Goal: Task Accomplishment & Management: Manage account settings

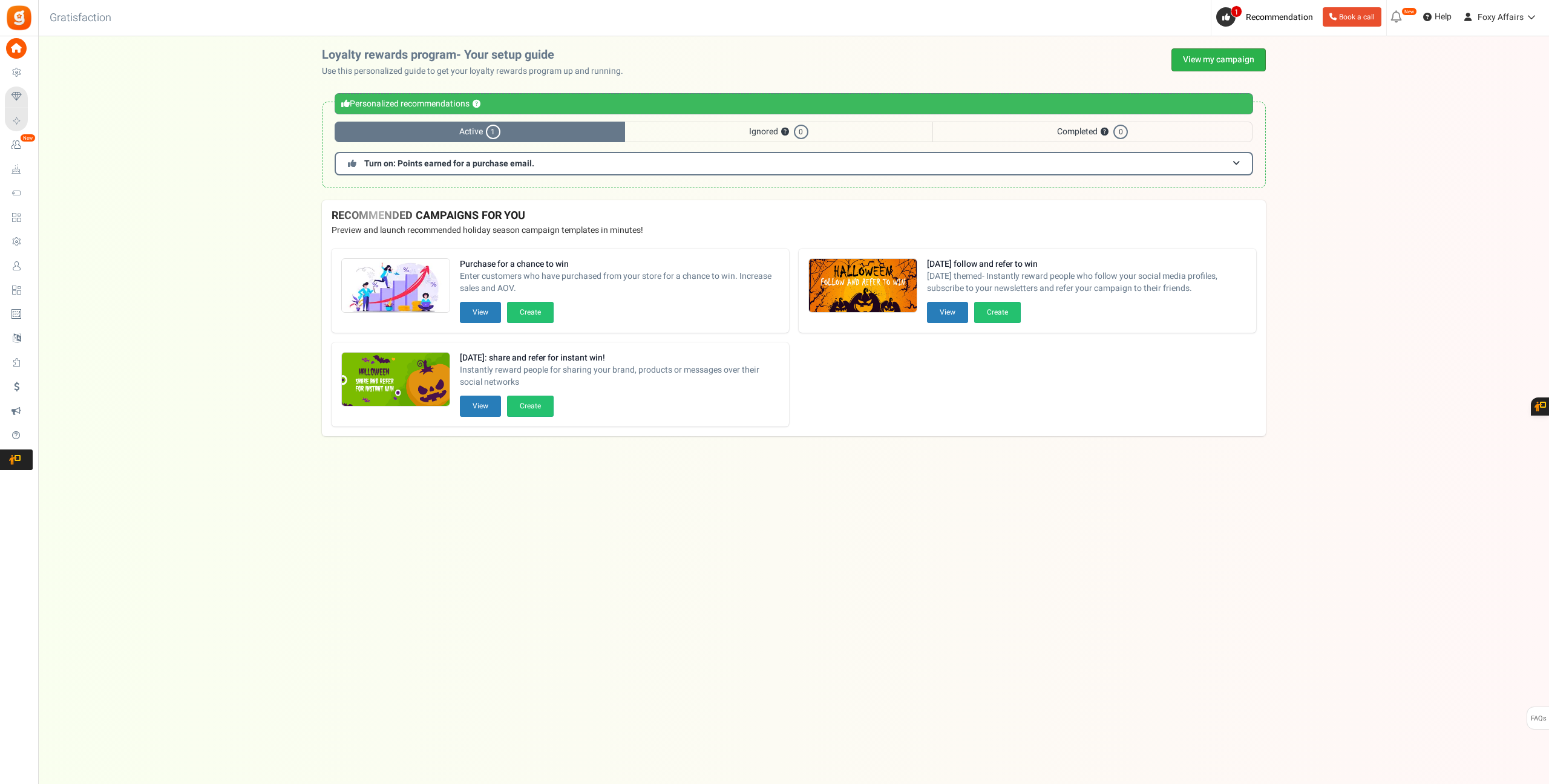
click at [1214, 59] on link "View my campaign" at bounding box center [1218, 59] width 94 height 23
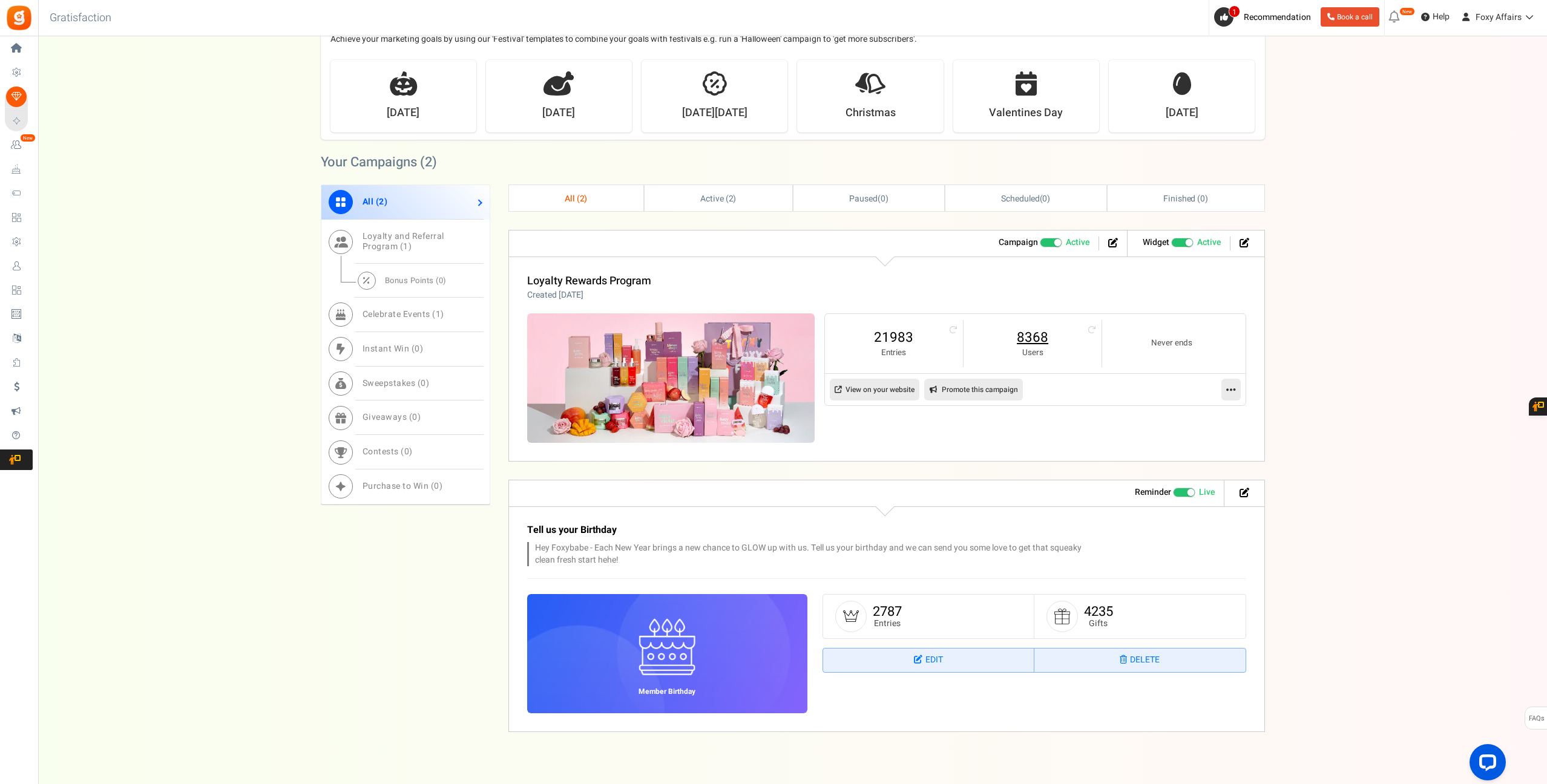
scroll to position [333, 0]
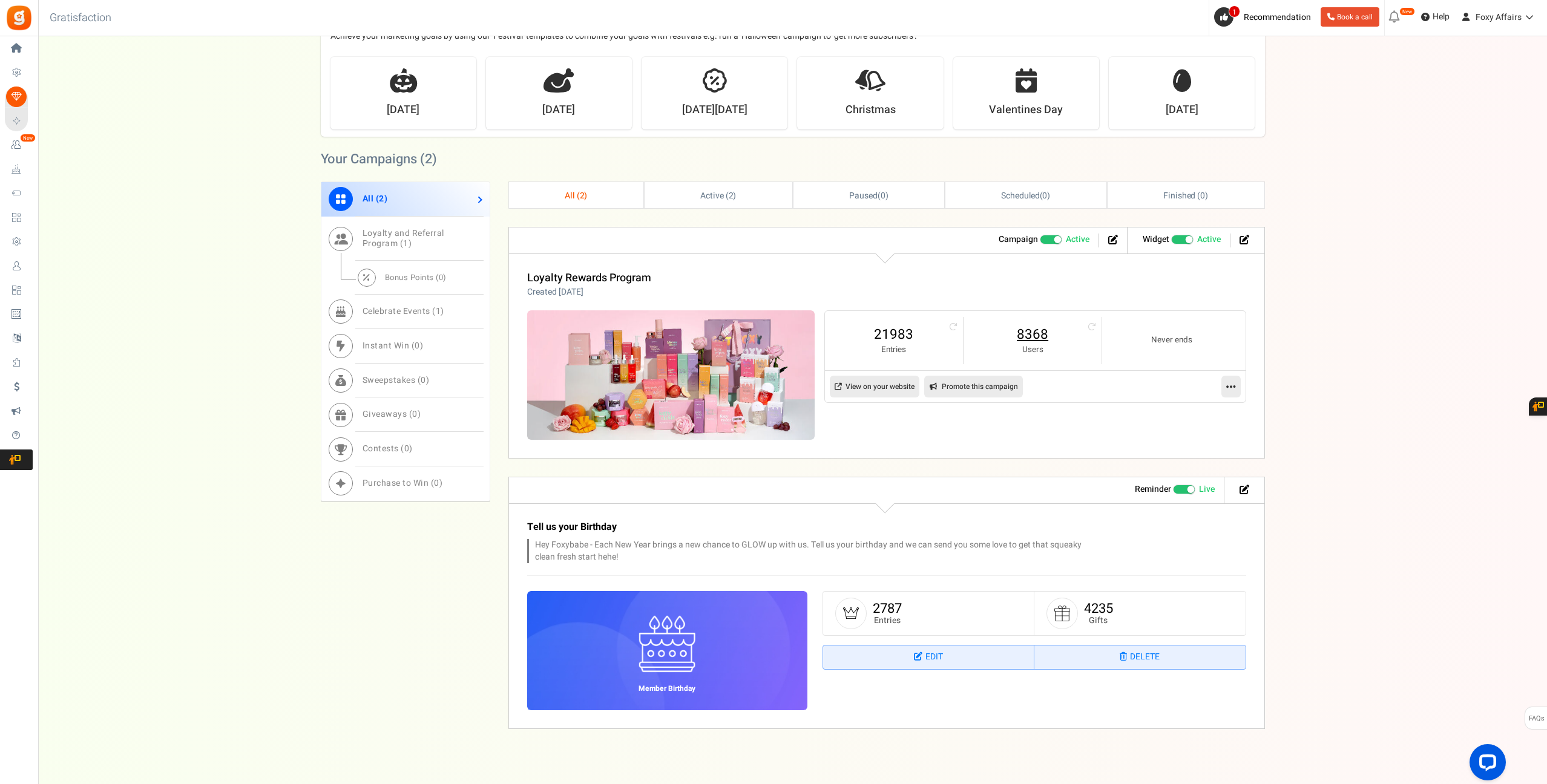
click at [1033, 340] on link "8368" at bounding box center [1033, 334] width 114 height 19
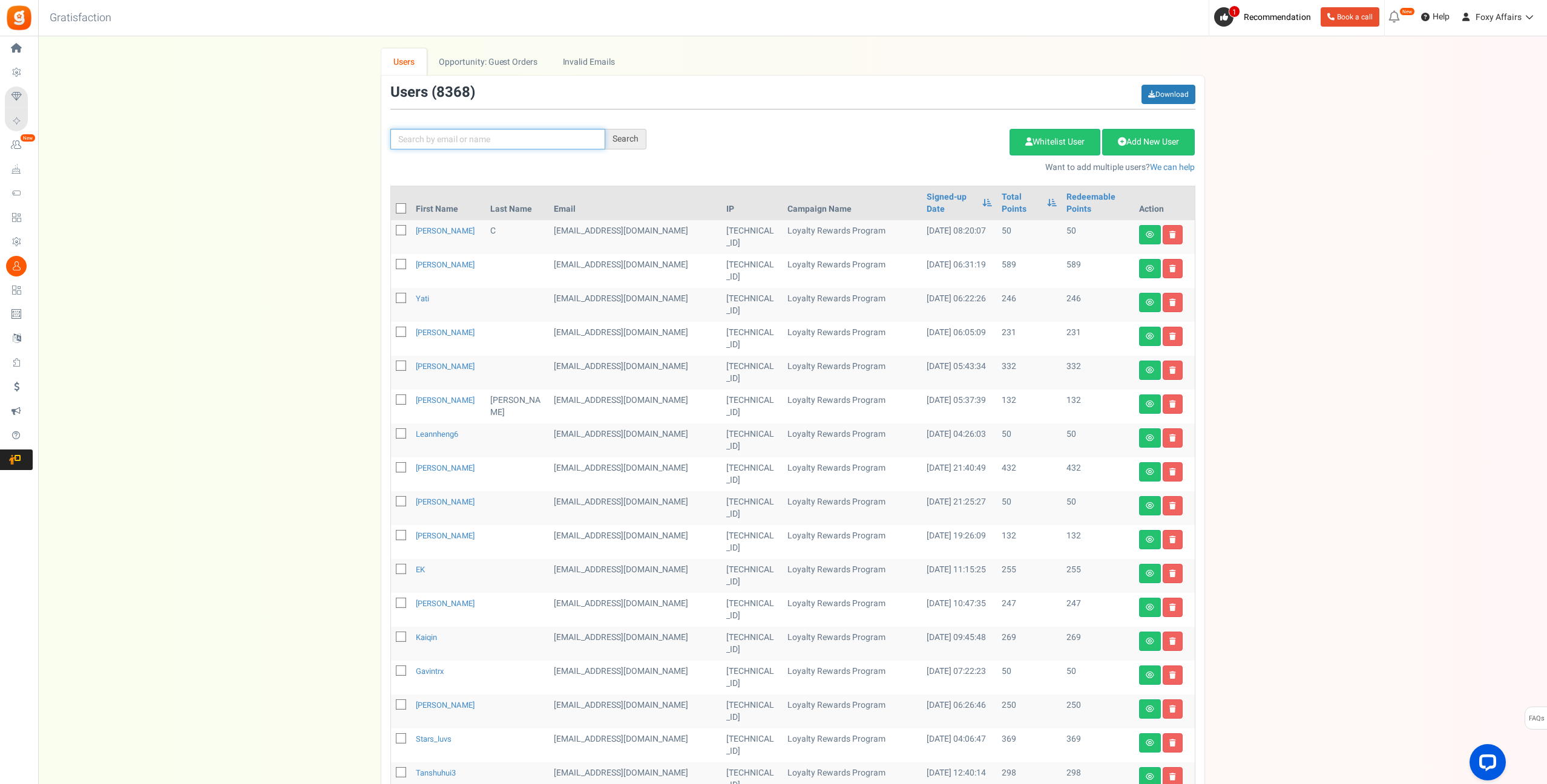
click at [505, 135] on input "text" at bounding box center [497, 139] width 215 height 20
paste input "[EMAIL_ADDRESS][DOMAIN_NAME]"
type input "[EMAIL_ADDRESS][DOMAIN_NAME]"
click at [642, 141] on div "Search" at bounding box center [625, 139] width 41 height 20
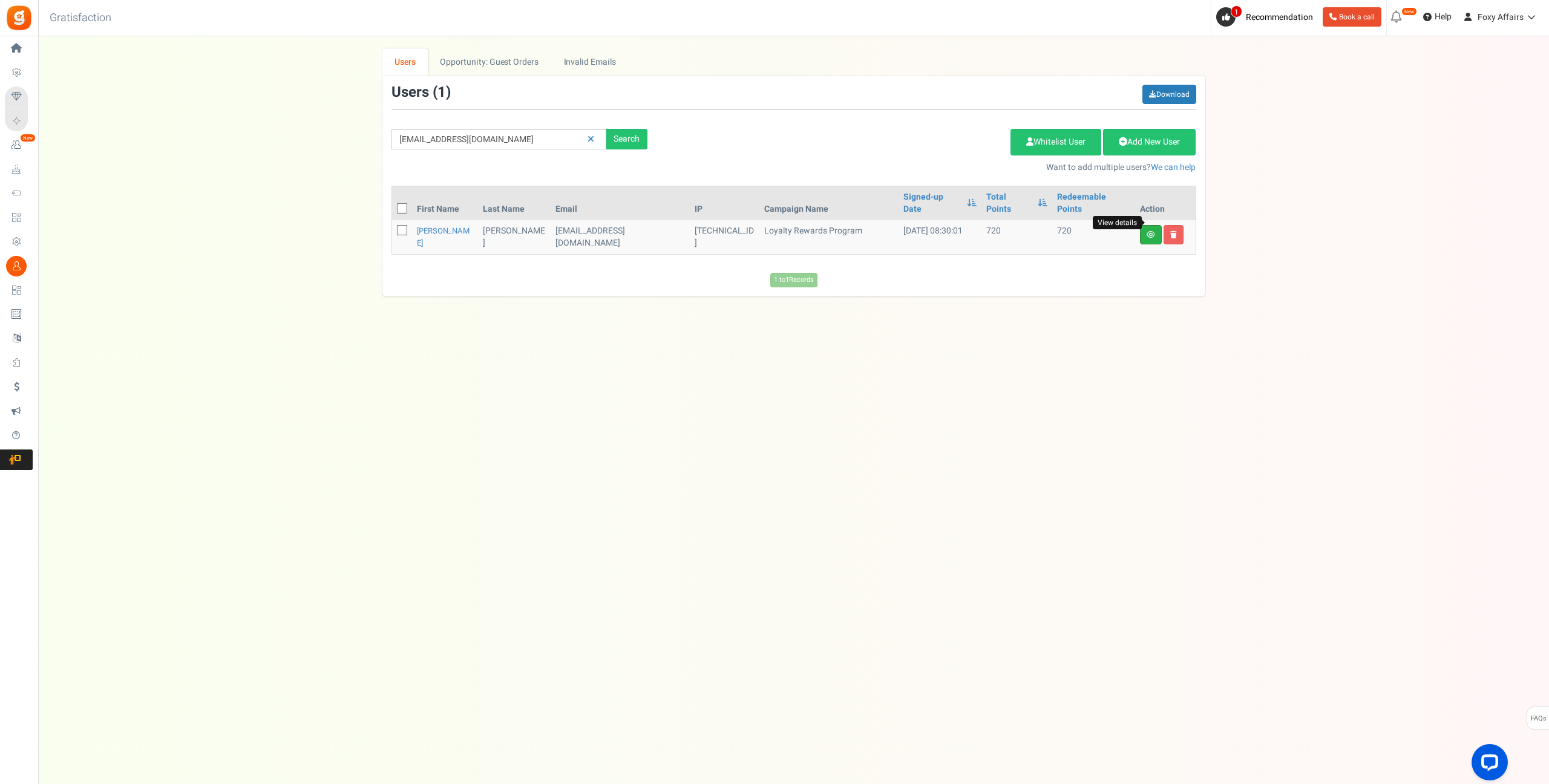
click at [1154, 231] on icon at bounding box center [1150, 235] width 8 height 7
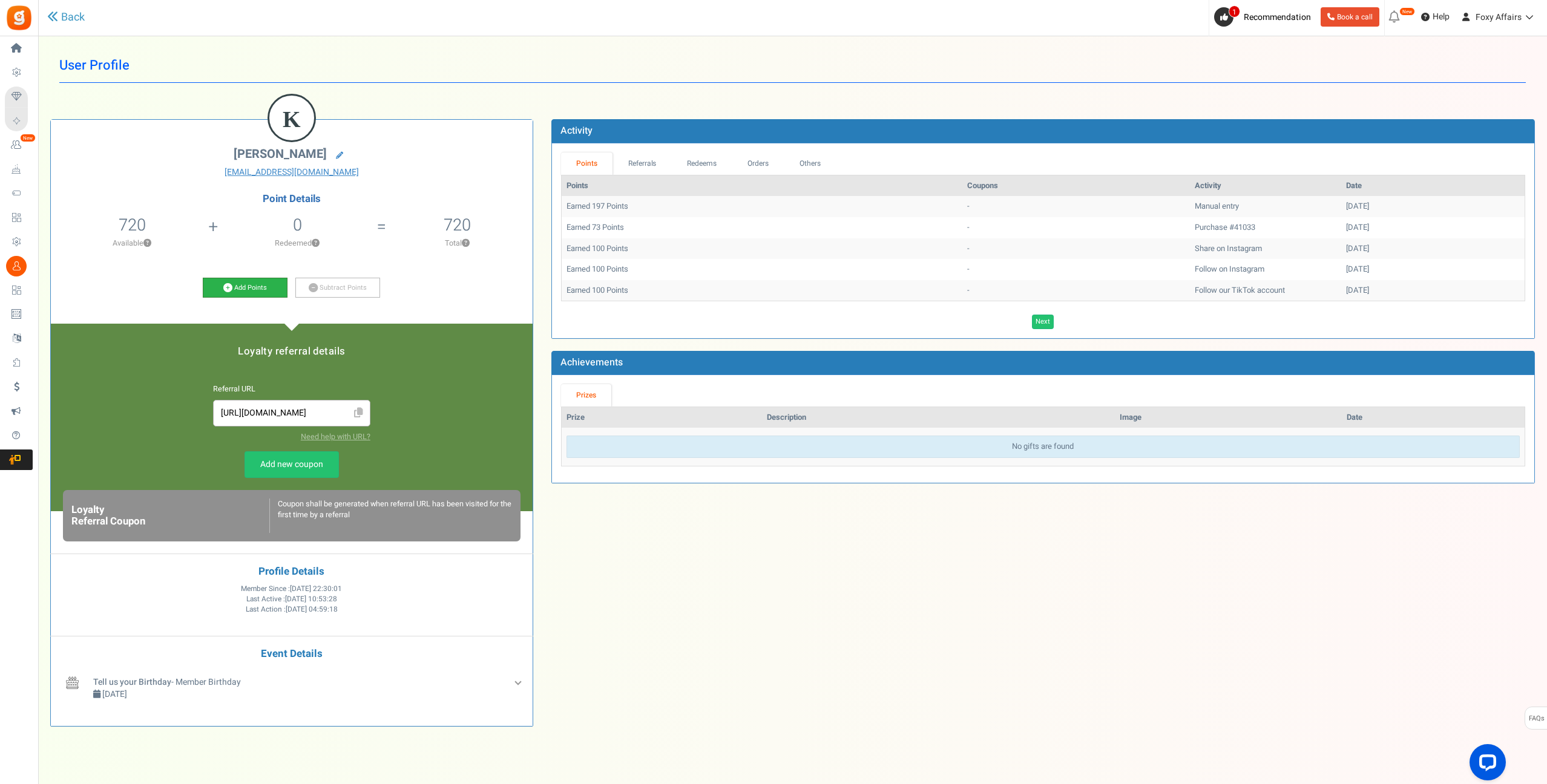
click at [230, 286] on icon at bounding box center [228, 287] width 9 height 9
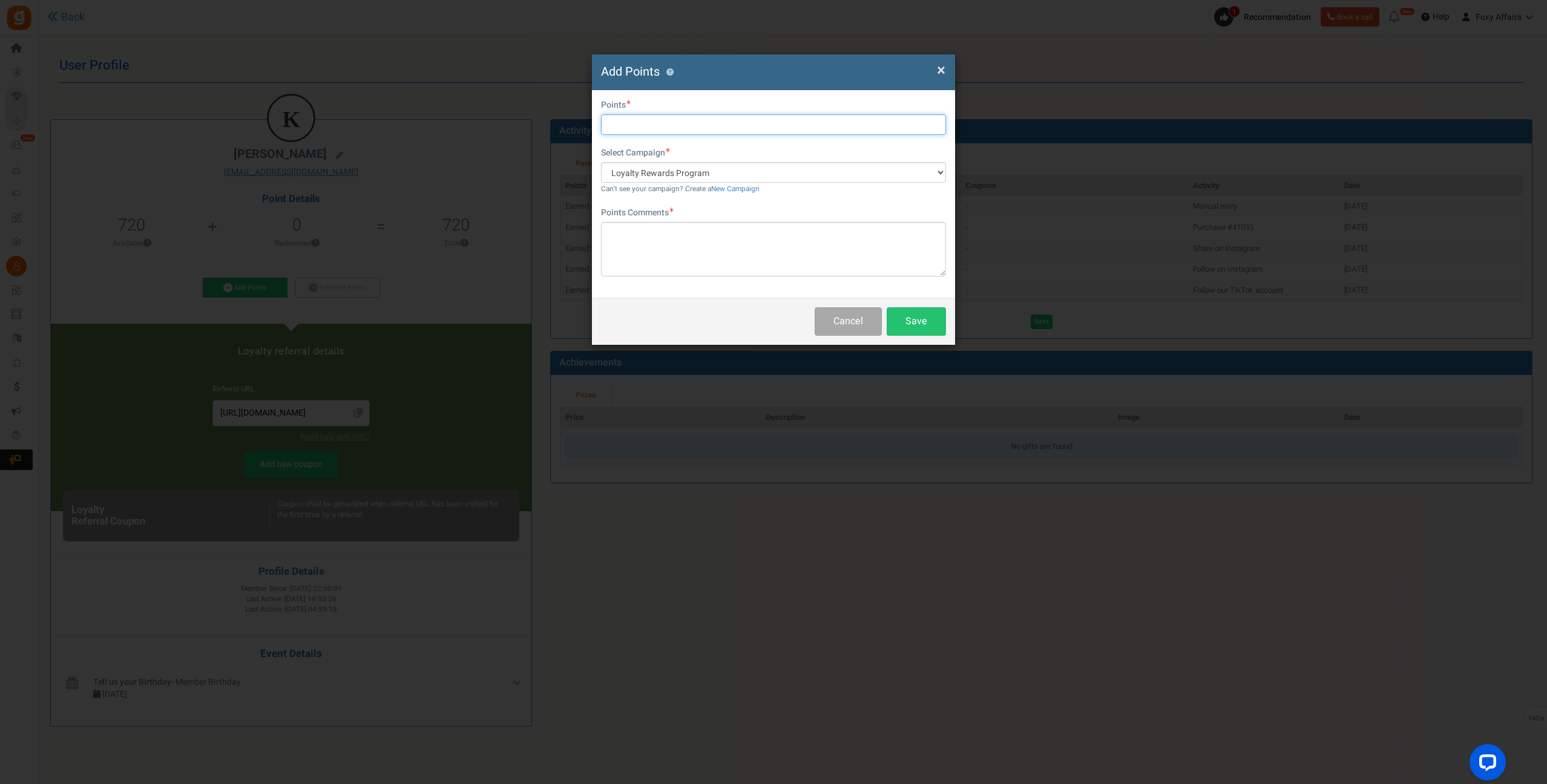
click at [658, 125] on input "text" at bounding box center [774, 124] width 345 height 20
type input "287"
click at [672, 251] on textarea at bounding box center [774, 250] width 345 height 55
type textarea "TikTok Order"
click at [903, 325] on button "Save" at bounding box center [916, 321] width 60 height 28
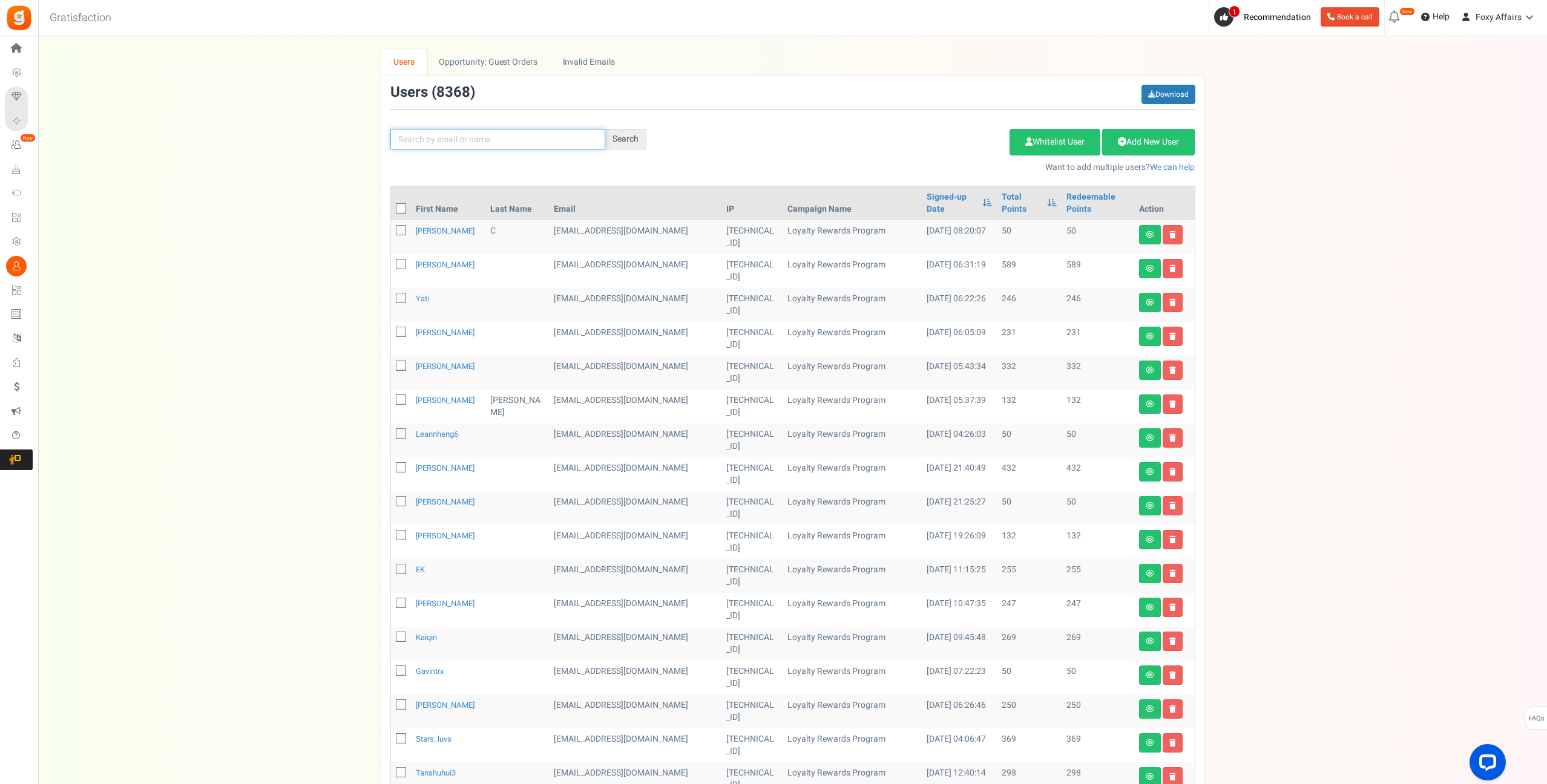
click at [449, 141] on input "text" at bounding box center [497, 139] width 215 height 20
paste input "[EMAIL_ADDRESS][DOMAIN_NAME]"
click at [625, 138] on div "Search" at bounding box center [625, 139] width 41 height 20
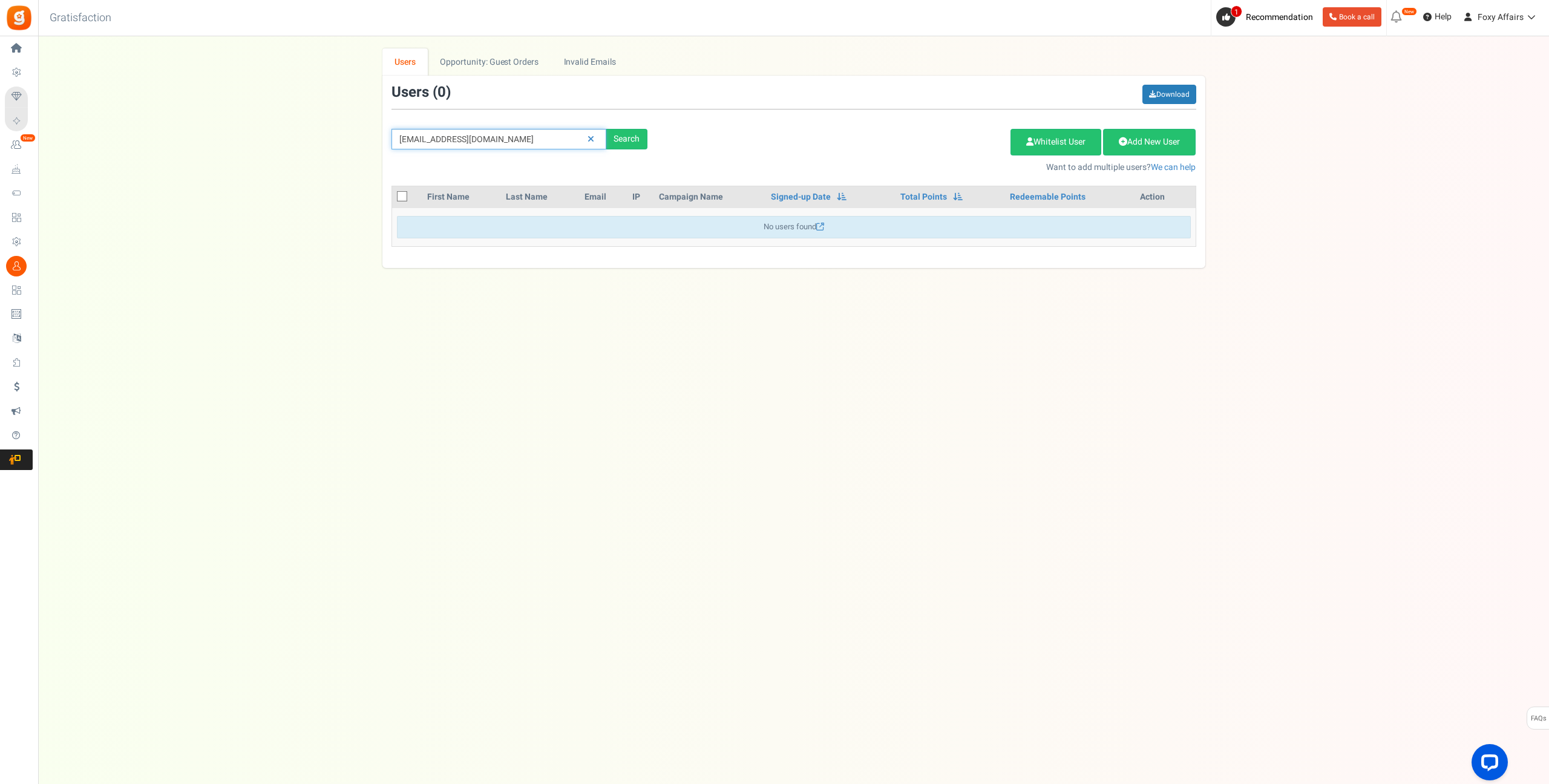
click at [519, 134] on input "[EMAIL_ADDRESS][DOMAIN_NAME]" at bounding box center [499, 139] width 215 height 20
paste input "cjyamelia@hot"
type input "[EMAIL_ADDRESS][DOMAIN_NAME]"
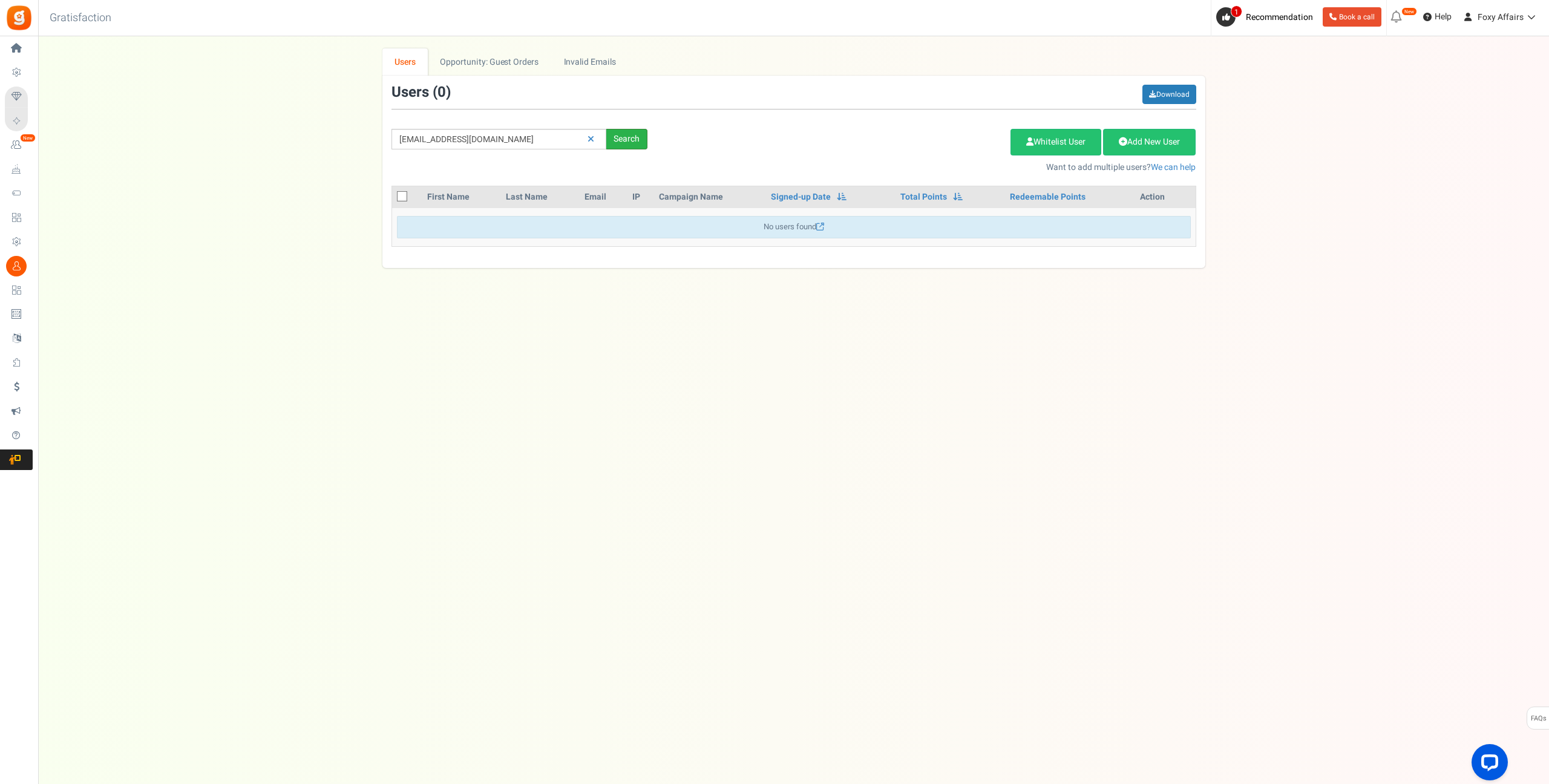
click at [625, 136] on div "Search" at bounding box center [626, 139] width 41 height 20
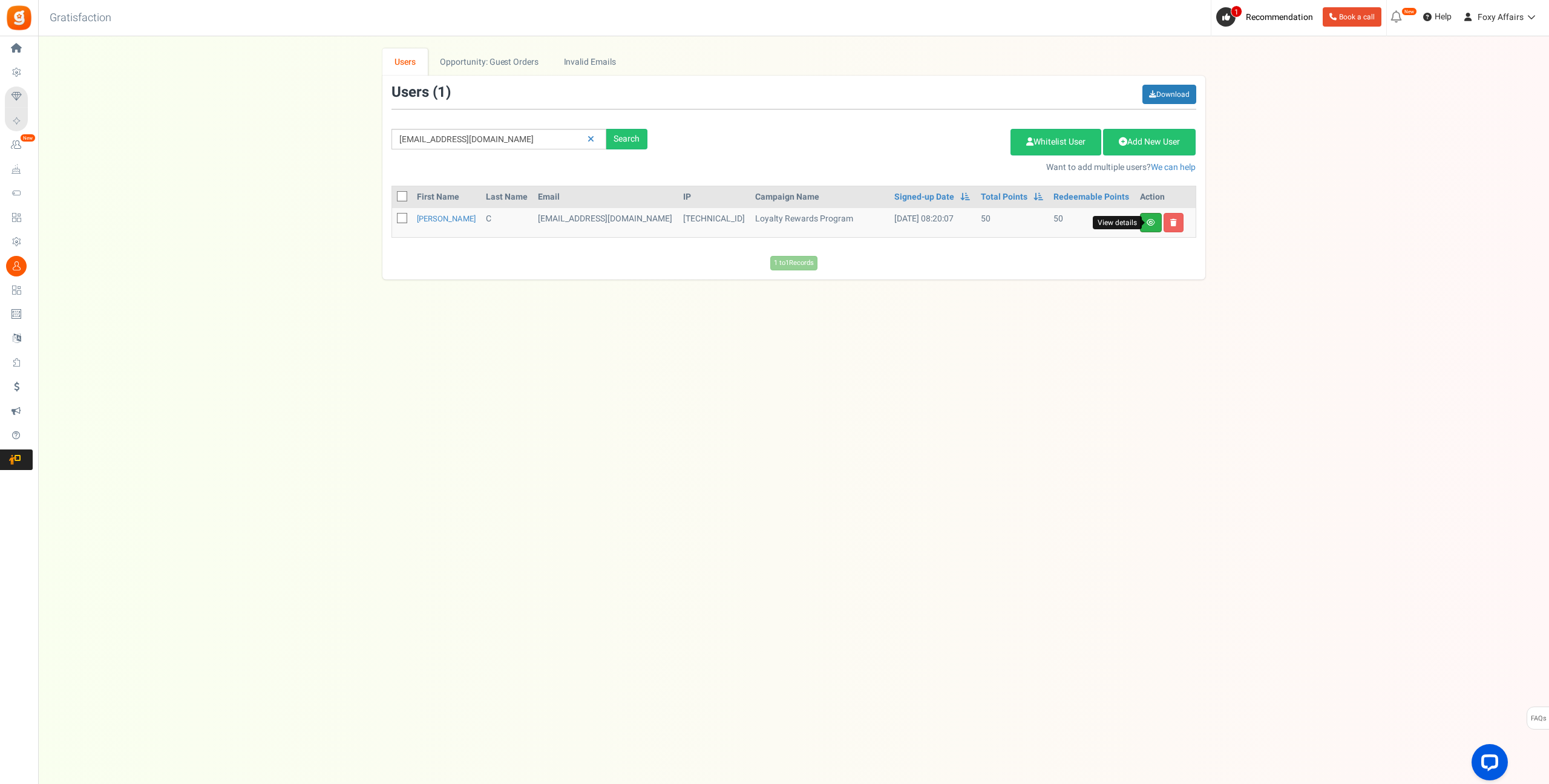
click at [1148, 226] on icon at bounding box center [1150, 222] width 8 height 7
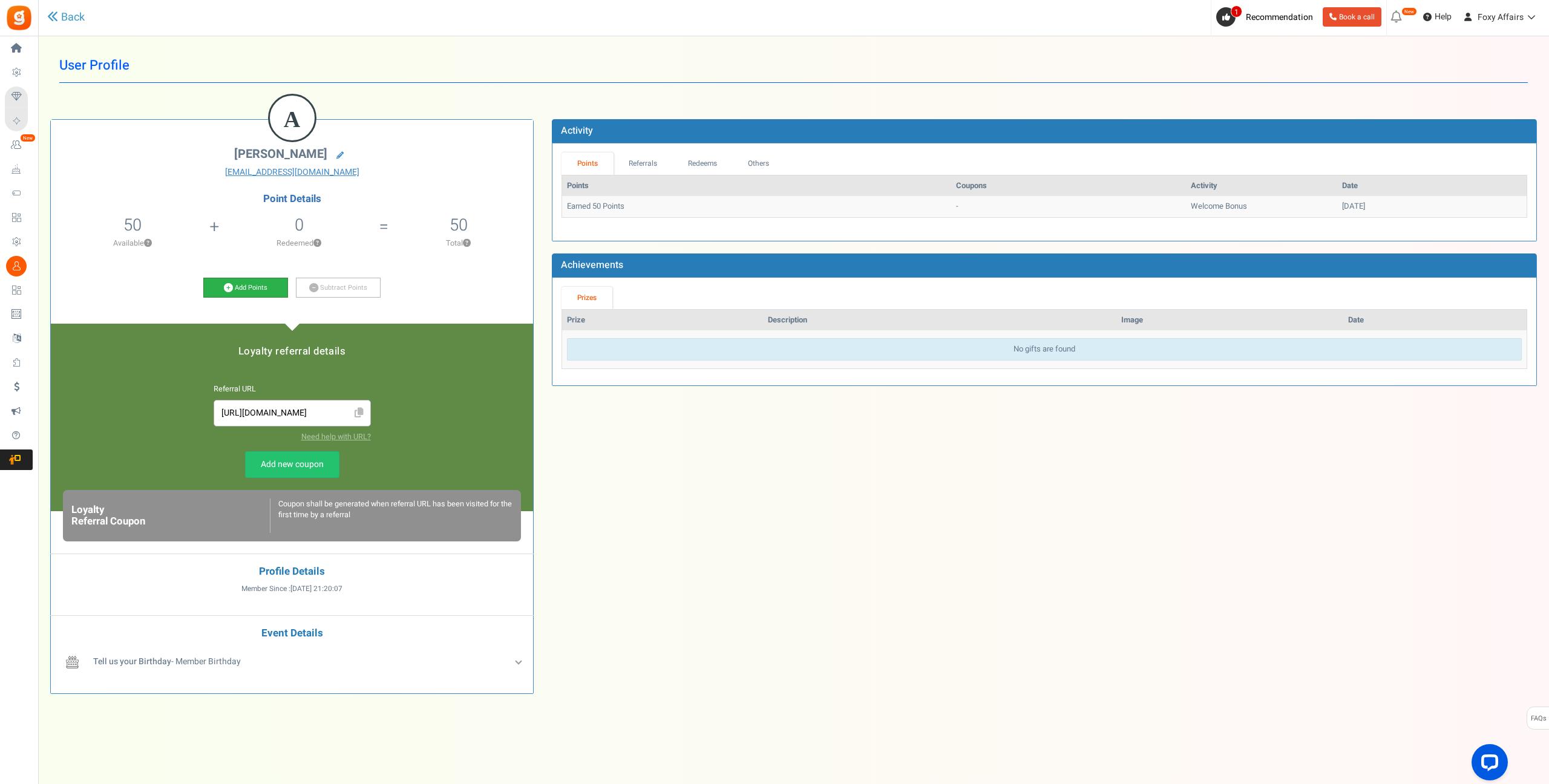
click at [231, 287] on icon at bounding box center [229, 287] width 9 height 9
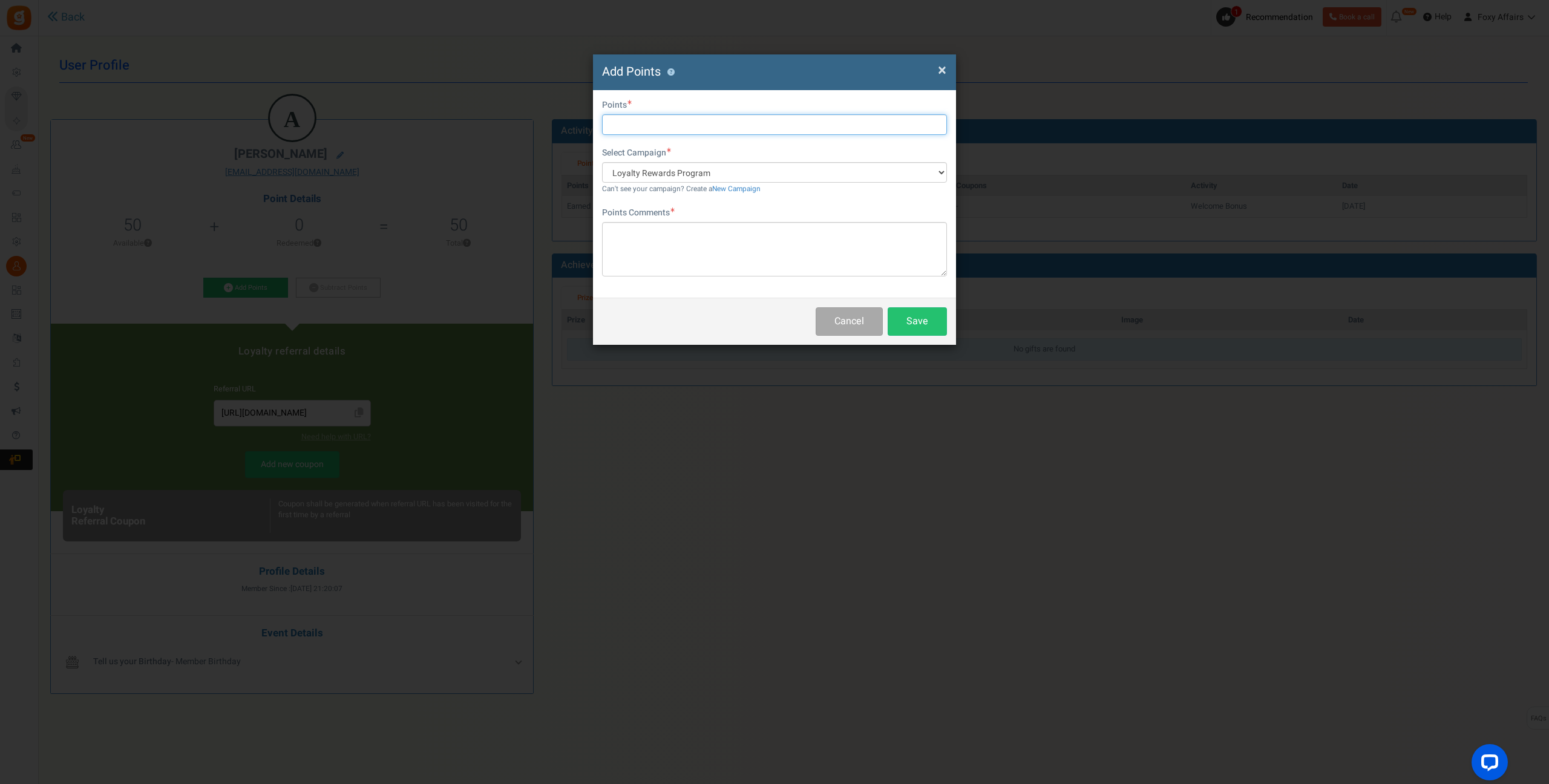
click at [691, 126] on input "text" at bounding box center [774, 124] width 345 height 20
type input "320"
click at [662, 242] on textarea at bounding box center [774, 250] width 345 height 55
type textarea "Shopee Order"
click at [922, 315] on button "Save" at bounding box center [917, 321] width 59 height 28
